Goal: Information Seeking & Learning: Learn about a topic

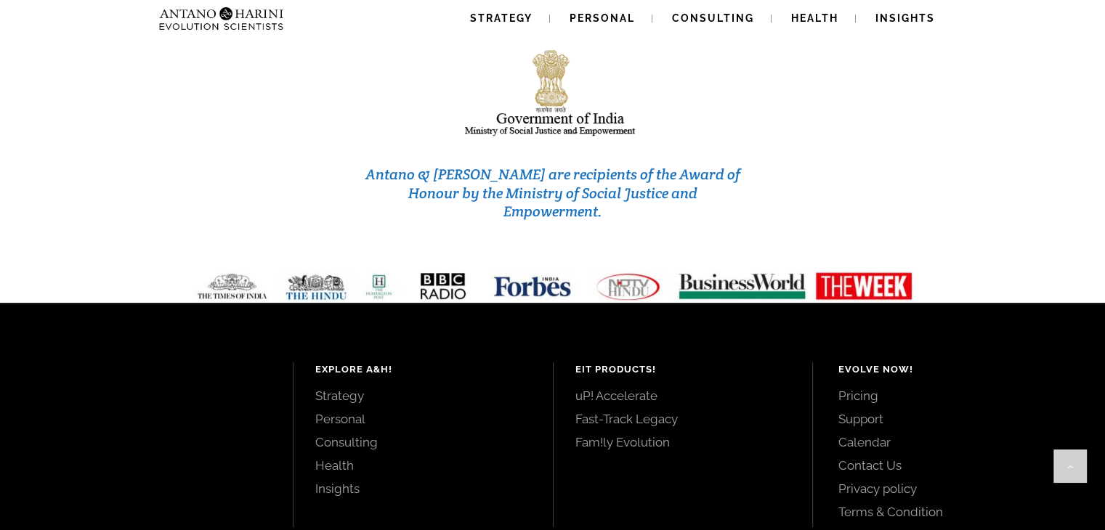
scroll to position [6232, 0]
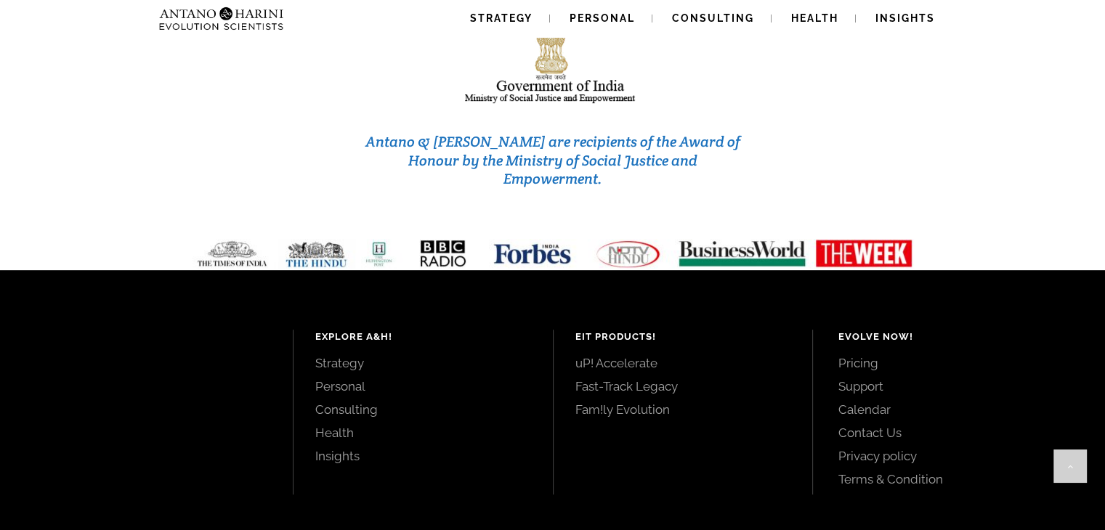
click at [893, 425] on link "Contact Us" at bounding box center [956, 433] width 234 height 16
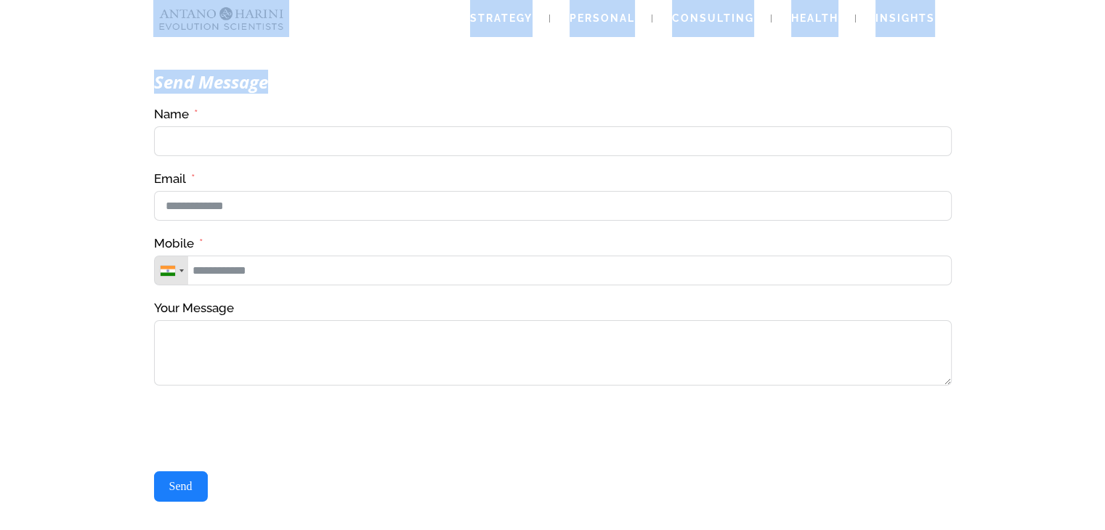
drag, startPoint x: 142, startPoint y: 7, endPoint x: 330, endPoint y: 39, distance: 190.9
click at [334, 41] on div "Strategy Personal Consulting Health Insights Strategy Personal Consulting Healt…" at bounding box center [552, 509] width 1105 height 1019
drag, startPoint x: 339, startPoint y: 43, endPoint x: 427, endPoint y: 44, distance: 87.9
click at [339, 43] on div "Send Message Contact Us(#23) Δ Name Email Mobile United States +1 United Kingdo…" at bounding box center [552, 320] width 799 height 641
click at [489, 33] on link "Strategy" at bounding box center [501, 18] width 97 height 37
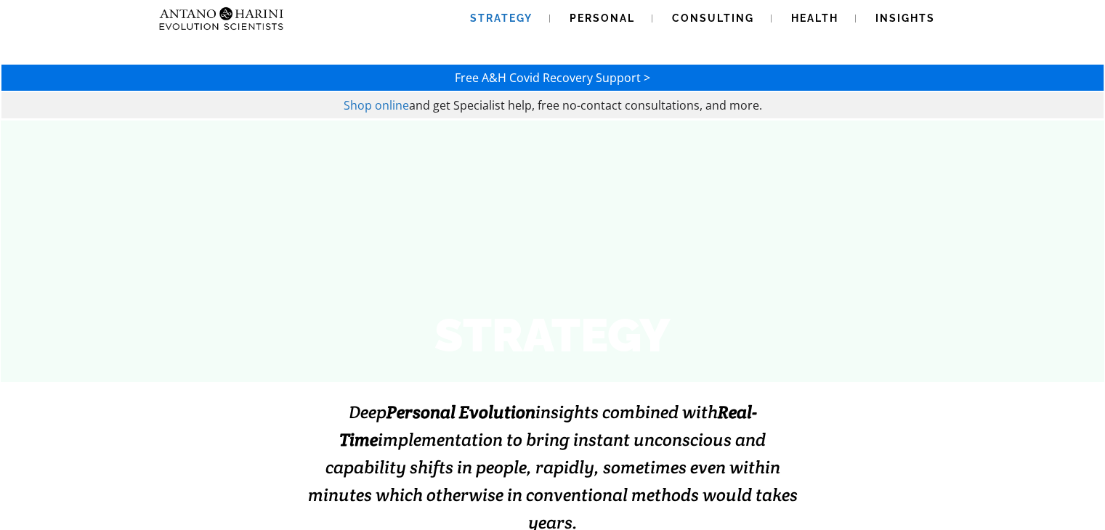
click at [500, 26] on link "Strategy" at bounding box center [501, 18] width 97 height 37
click at [605, 15] on span "Personal" at bounding box center [602, 18] width 65 height 12
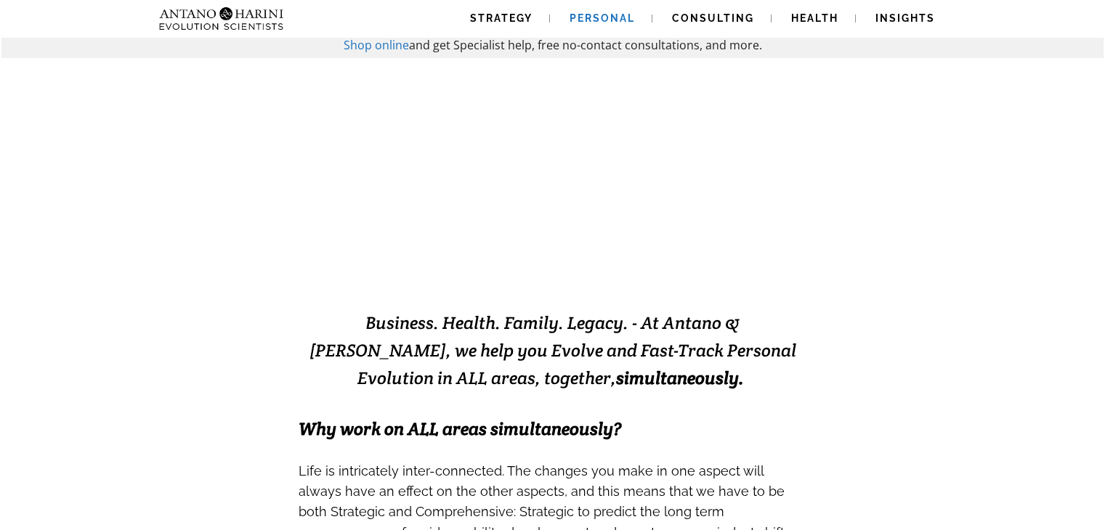
scroll to position [61, 0]
drag, startPoint x: 602, startPoint y: 320, endPoint x: 730, endPoint y: 326, distance: 127.3
click at [730, 326] on span "Business. Health. Family. Legacy. - At Antano & [PERSON_NAME], we help you Evol…" at bounding box center [553, 350] width 487 height 78
copy span "Antano & Harini"
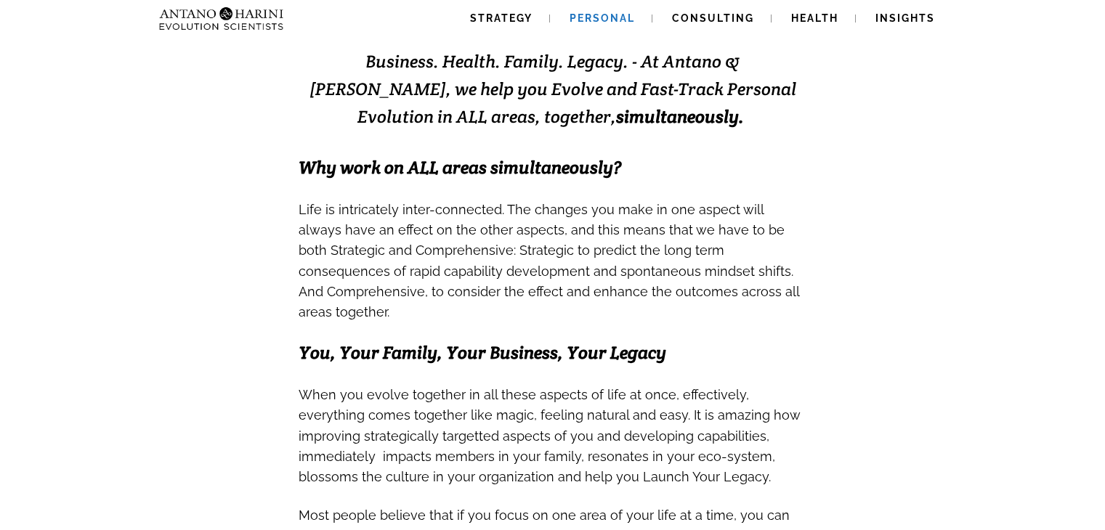
click at [768, 363] on h3 at bounding box center [553, 373] width 509 height 20
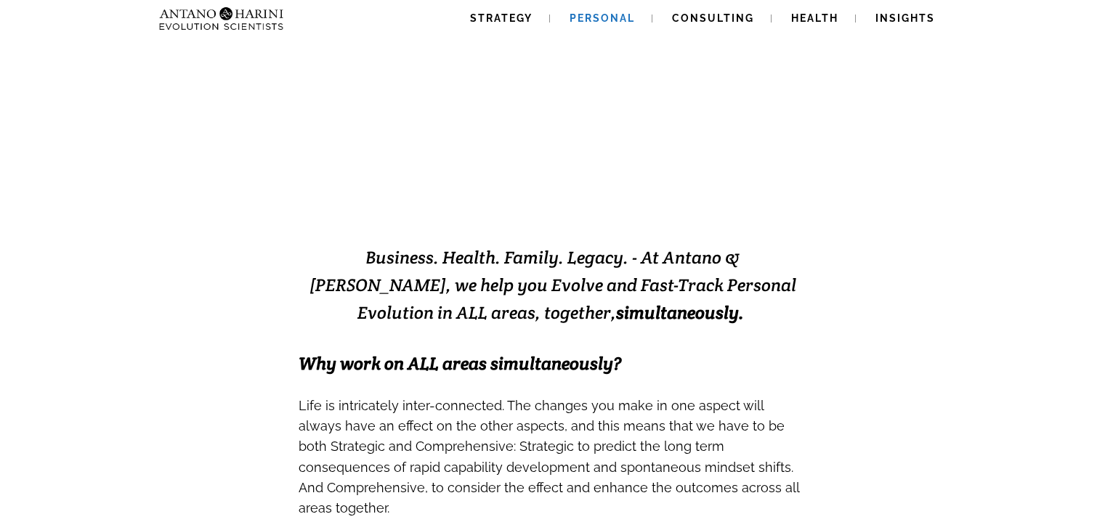
scroll to position [0, 0]
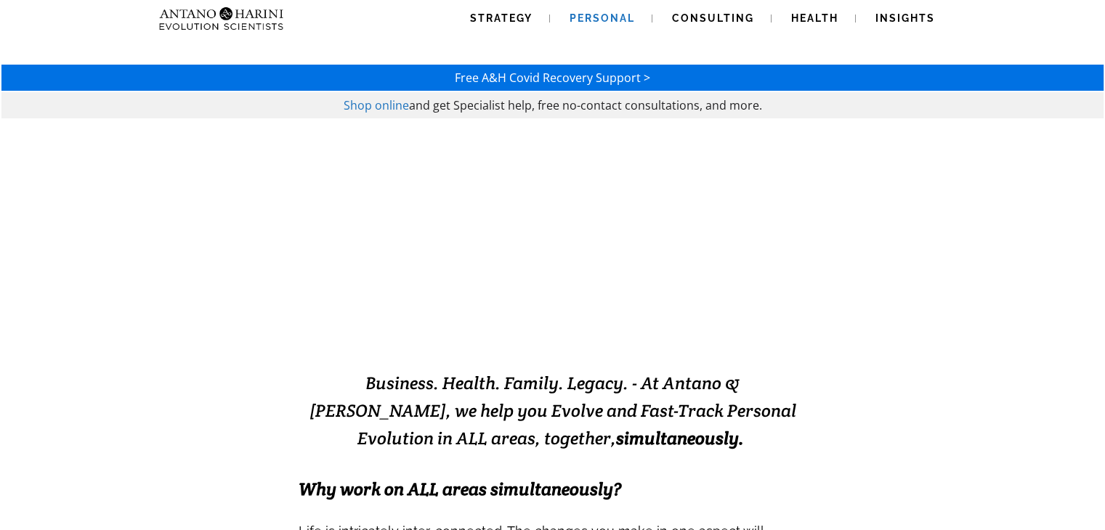
click at [340, 28] on div "Strategy Personal Consulting Health Insights Strategy Personal Consulting Healt…" at bounding box center [552, 18] width 799 height 37
